Goal: Task Accomplishment & Management: Manage account settings

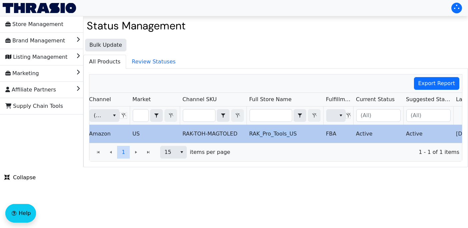
scroll to position [0, 166]
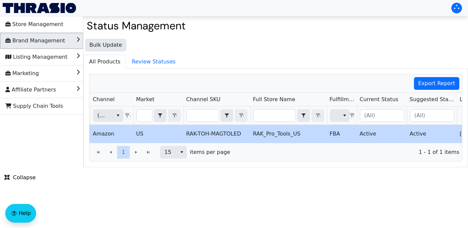
click at [65, 44] on li "Brand Management" at bounding box center [41, 41] width 83 height 16
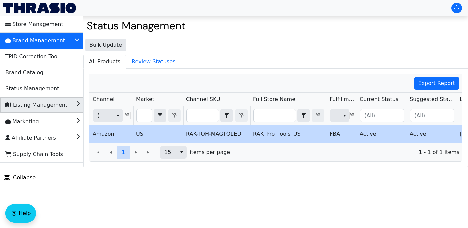
click at [63, 100] on li "Listing Management" at bounding box center [41, 105] width 83 height 16
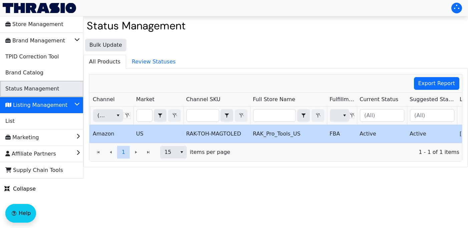
click at [58, 88] on li "Status Management" at bounding box center [41, 89] width 83 height 16
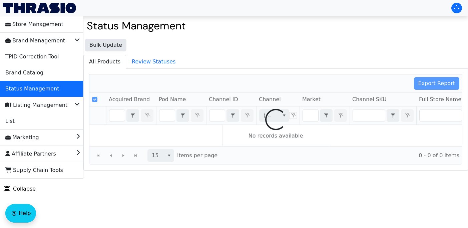
click at [218, 114] on div at bounding box center [275, 119] width 372 height 90
click at [219, 116] on div at bounding box center [275, 119] width 372 height 90
checkbox input "false"
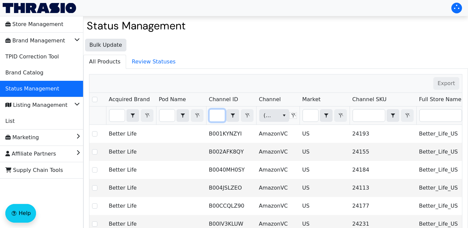
click at [220, 117] on input "Filter" at bounding box center [216, 115] width 15 height 12
type input "FBA18YV8MXSX"
checkbox input "true"
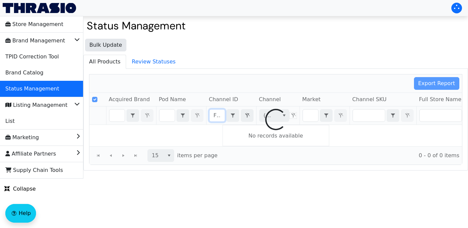
scroll to position [0, 32]
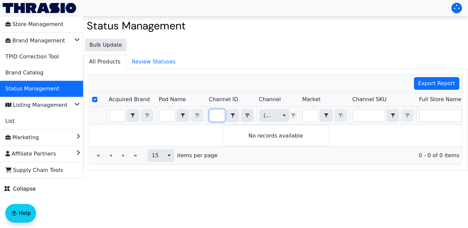
type input "FBA18YV8MXSX"
click at [91, 96] on th at bounding box center [97, 100] width 17 height 14
click at [245, 117] on icon "Filter" at bounding box center [247, 115] width 8 height 5
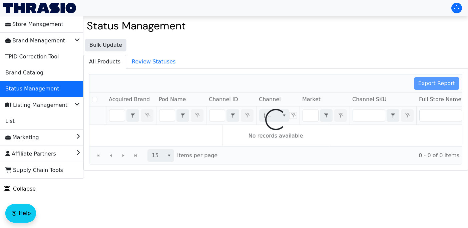
checkbox input "false"
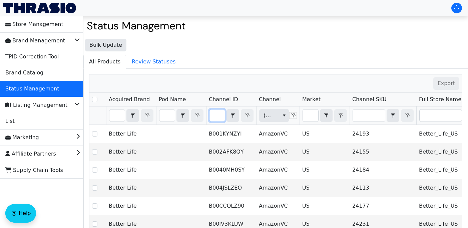
type input "B00LV4WDKO"
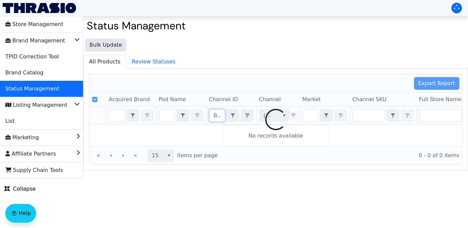
scroll to position [0, 27]
checkbox input "false"
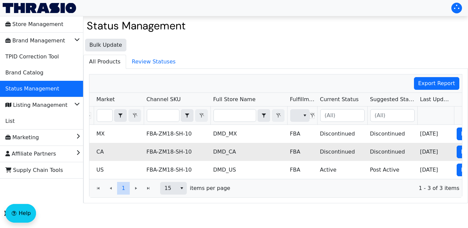
scroll to position [0, 231]
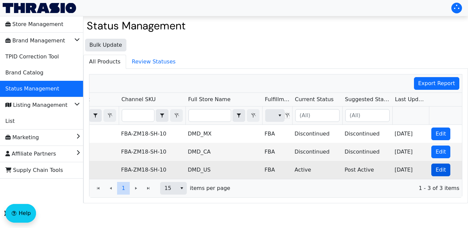
type input "B00LV4WDKO"
click at [436, 168] on span "Edit" at bounding box center [440, 170] width 10 height 8
checkbox input "true"
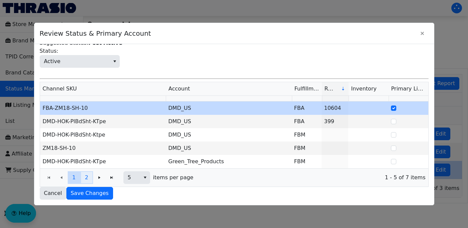
click at [88, 176] on span "2" at bounding box center [86, 177] width 3 height 8
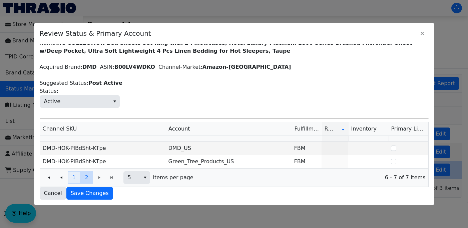
click at [75, 177] on span "1" at bounding box center [73, 177] width 3 height 8
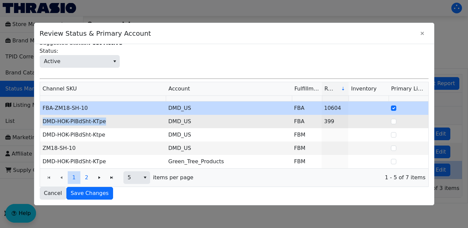
drag, startPoint x: 109, startPoint y: 122, endPoint x: 42, endPoint y: 121, distance: 67.0
click at [42, 121] on td "DMD-HOK-PlBdSht-KTpe" at bounding box center [103, 121] width 126 height 13
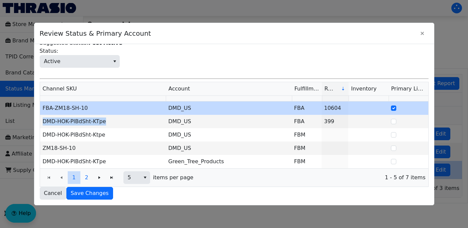
copy td "DMD-HOK-PlBdSht-KTpe"
click at [421, 33] on icon "Close" at bounding box center [421, 33] width 3 height 3
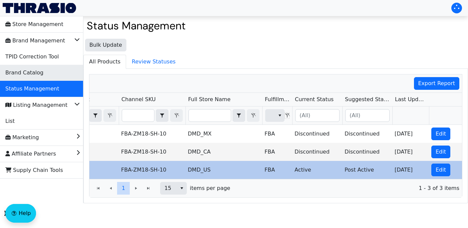
copy td "DMD-HOK-PlBdSht-KTpe"
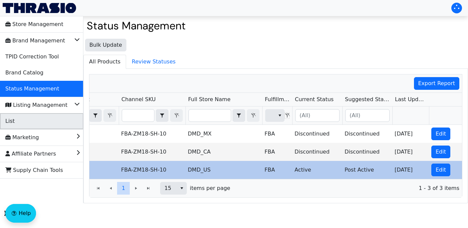
click at [55, 118] on li "List" at bounding box center [41, 121] width 83 height 16
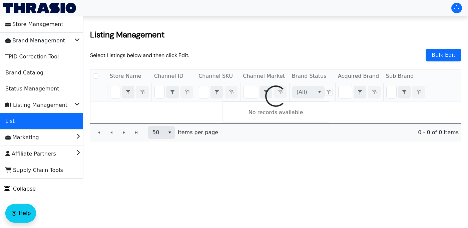
checkbox input "false"
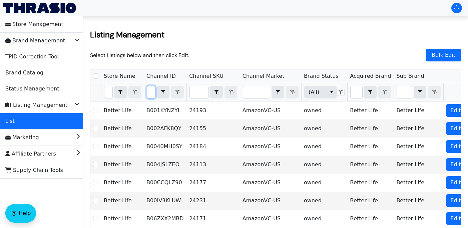
click at [155, 92] on input "Filter" at bounding box center [151, 92] width 8 height 12
type input "B084KK5P7G"
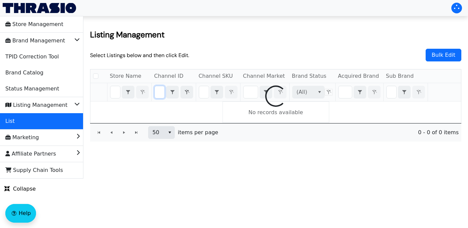
checkbox input "false"
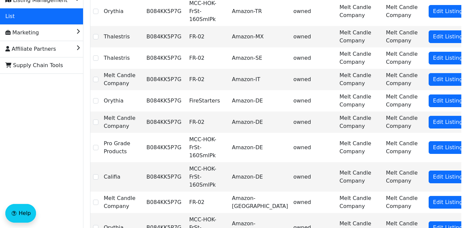
scroll to position [0, 0]
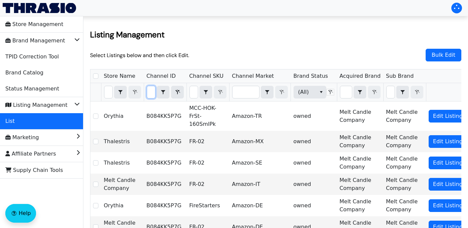
type input "B084KK5P7G"
click at [251, 93] on input "Filter" at bounding box center [245, 92] width 27 height 12
type input "U"
checkbox input "true"
type input "US"
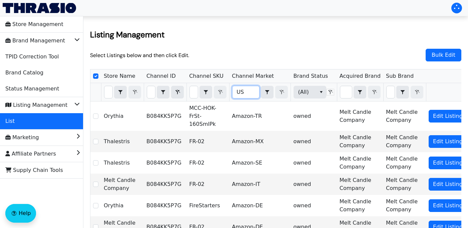
scroll to position [0, 3]
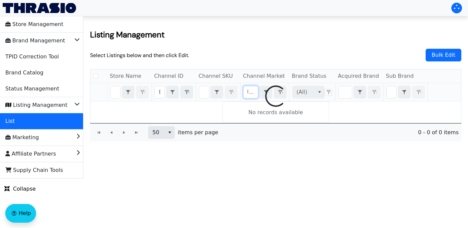
checkbox input "false"
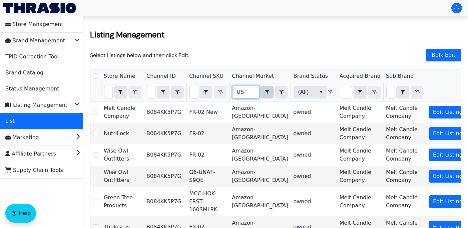
type input "U"
checkbox input "true"
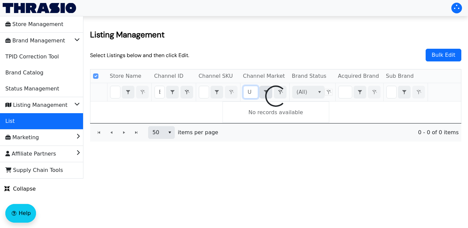
type input "US"
checkbox input "false"
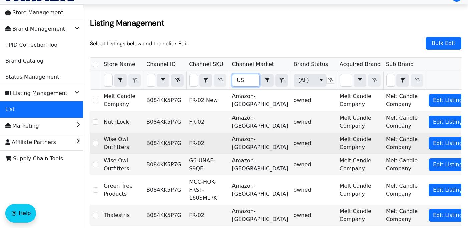
scroll to position [0, 0]
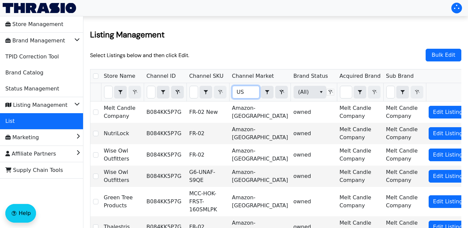
type input "US"
click at [155, 93] on input "B084KK5P7G" at bounding box center [151, 92] width 8 height 12
drag, startPoint x: 158, startPoint y: 93, endPoint x: 212, endPoint y: 97, distance: 54.2
click at [212, 97] on tr "B084KK5P7G Contains US Contains (All)" at bounding box center [279, 92] width 379 height 18
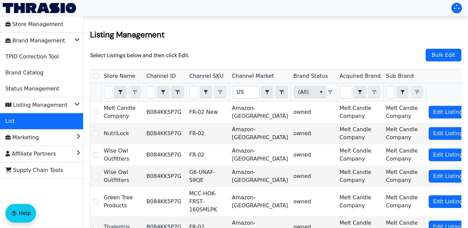
scroll to position [0, 0]
click at [155, 92] on input "B084KK5P7G" at bounding box center [151, 92] width 8 height 12
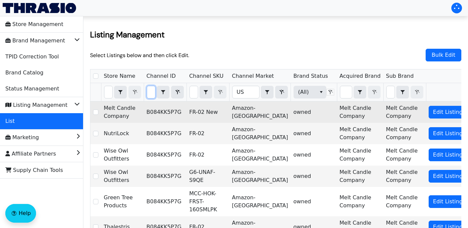
type input "B00LV4WDKO"
click at [237, 105] on div "Store Name Channel ID Channel SKU Channel Market Brand Status Acquired Brand Su…" at bounding box center [275, 189] width 371 height 241
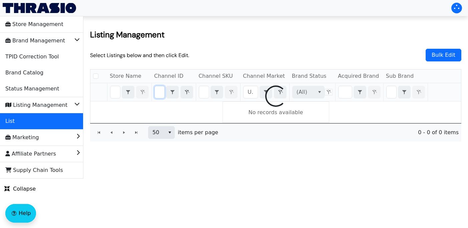
checkbox input "false"
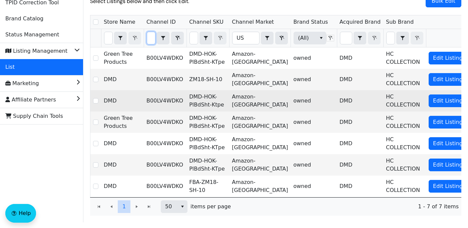
scroll to position [65, 0]
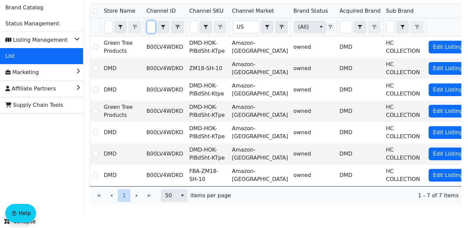
type input "B00LV4WDKO"
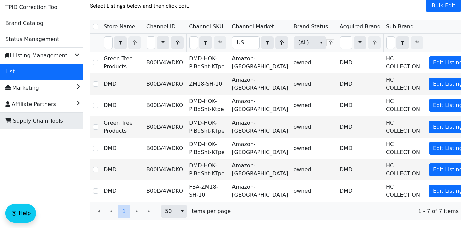
scroll to position [33, 0]
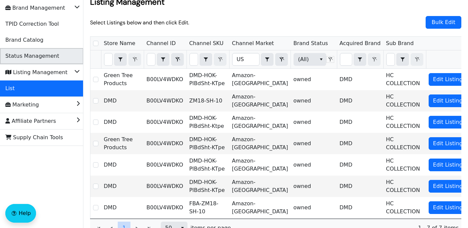
click at [56, 55] on li "Status Management" at bounding box center [41, 56] width 83 height 16
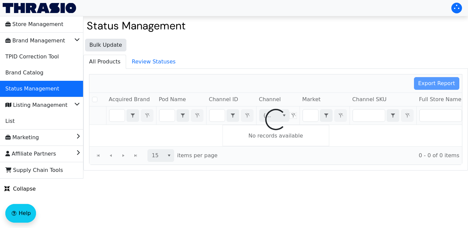
checkbox input "false"
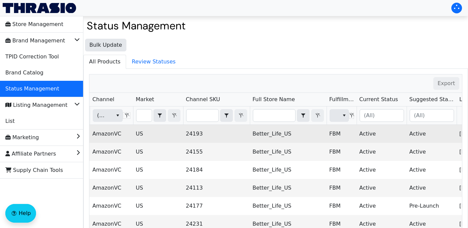
scroll to position [0, 231]
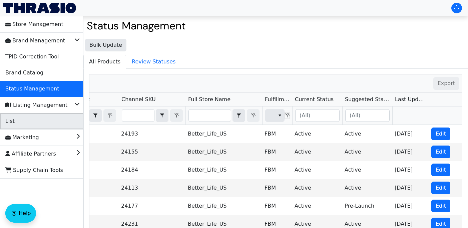
click at [27, 124] on li "List" at bounding box center [41, 121] width 83 height 16
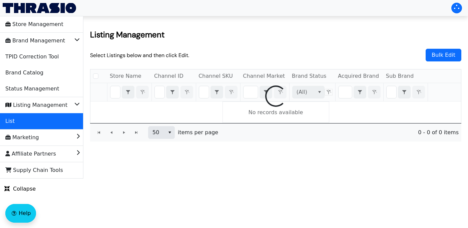
checkbox input "false"
